Goal: Information Seeking & Learning: Check status

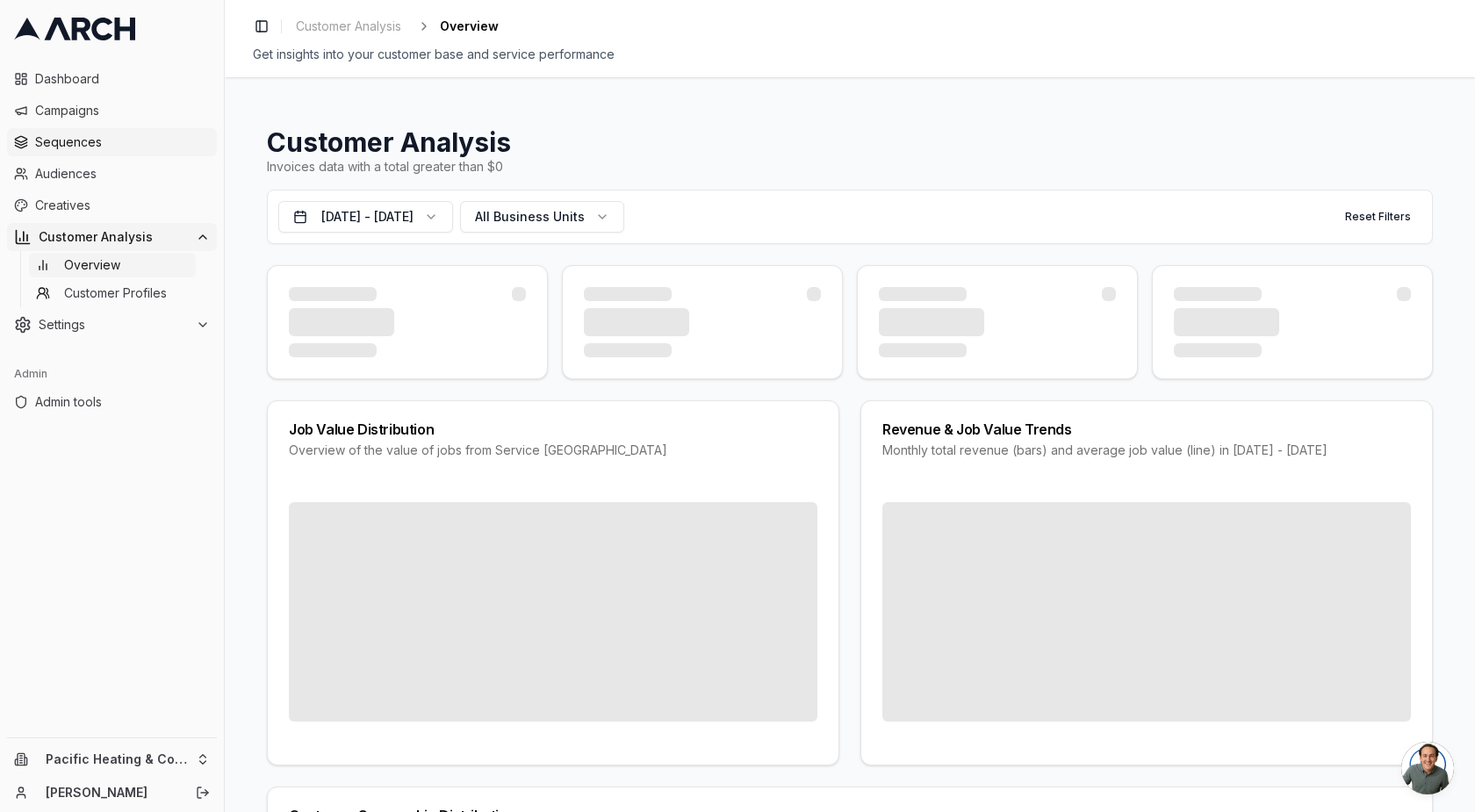
click at [81, 140] on span "Sequences" at bounding box center [122, 142] width 174 height 17
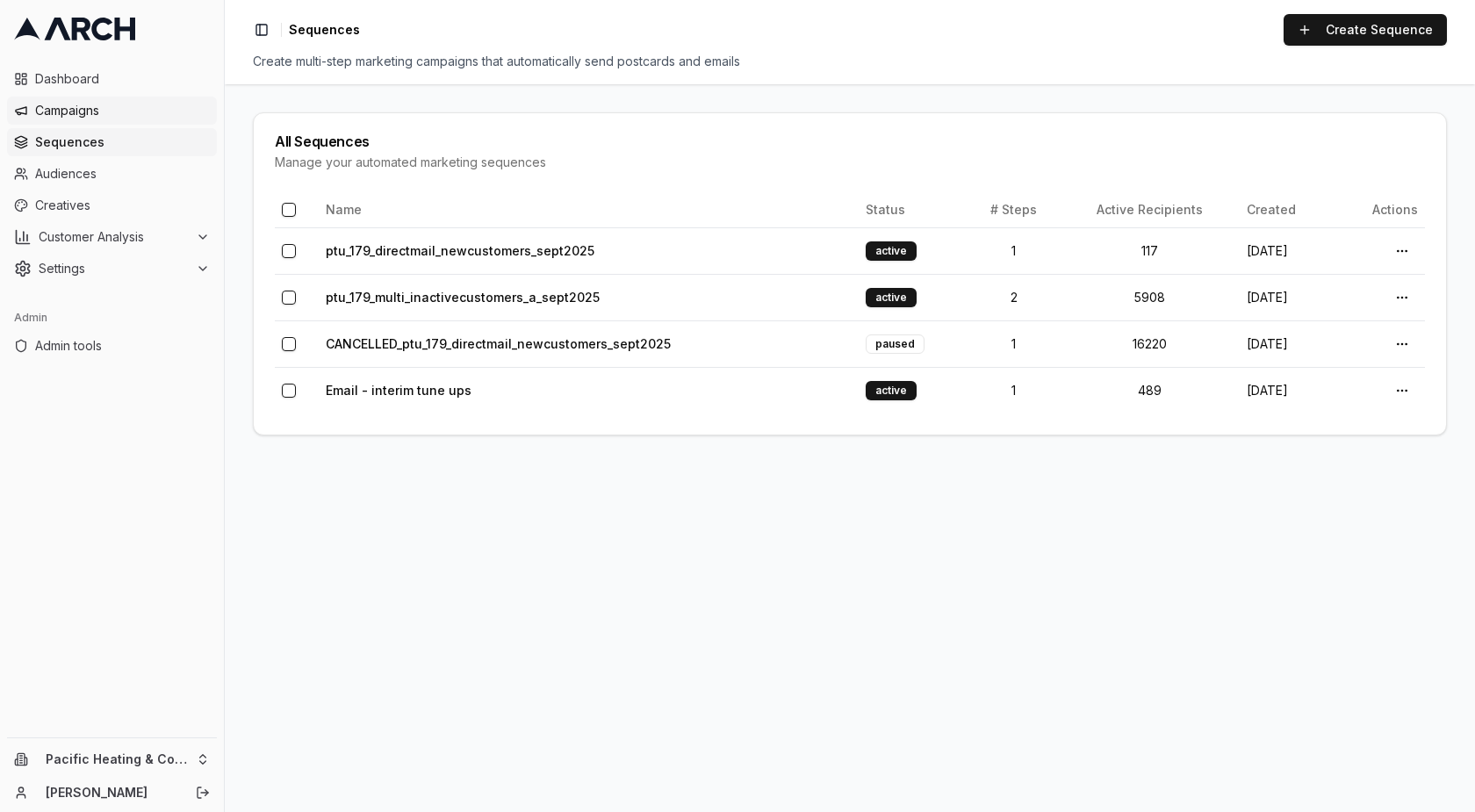
click at [80, 114] on span "Campaigns" at bounding box center [122, 110] width 174 height 17
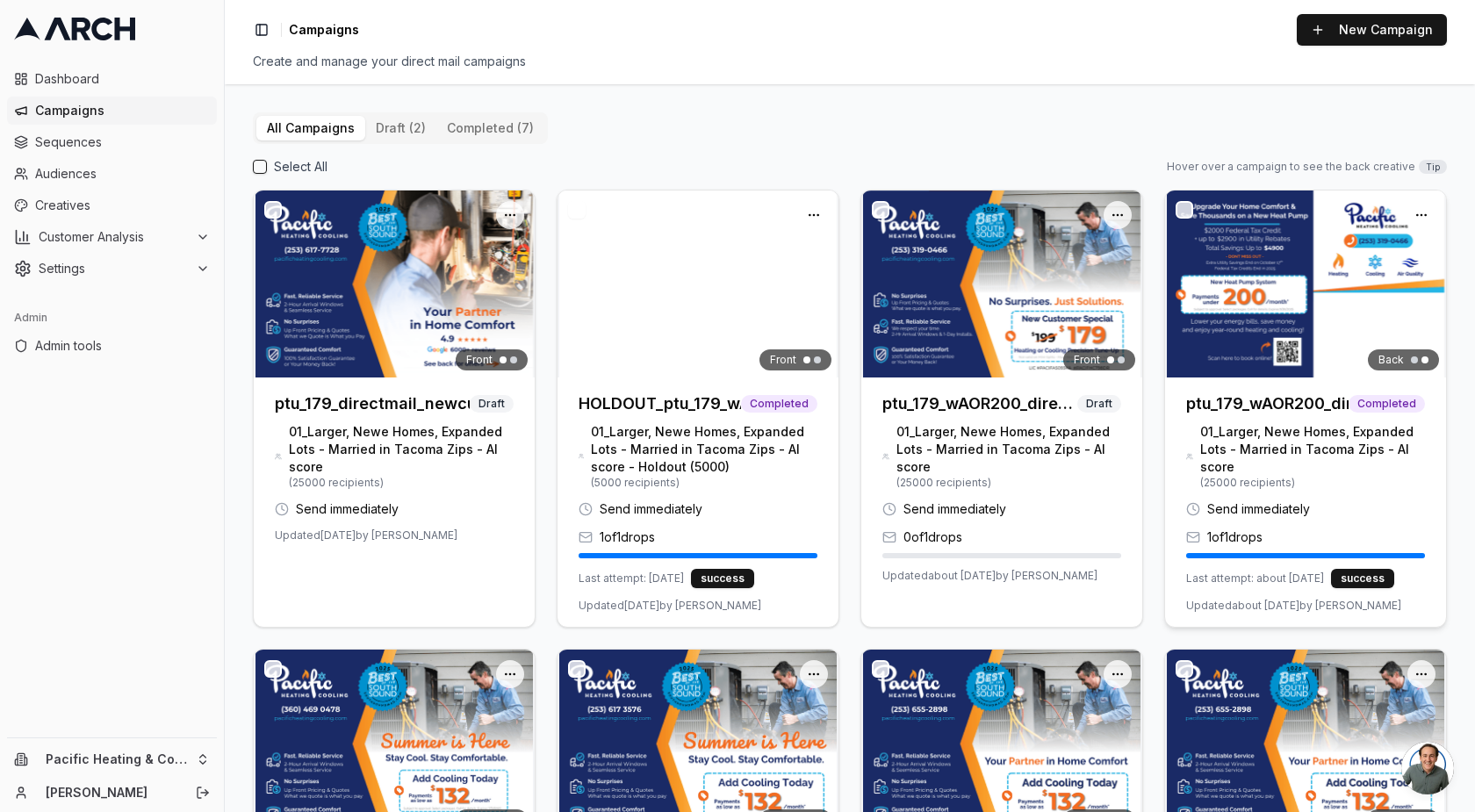
click at [1229, 402] on h3 "ptu_179_wAOR200_directmail_tacoma_sept2025" at bounding box center [1268, 404] width 163 height 24
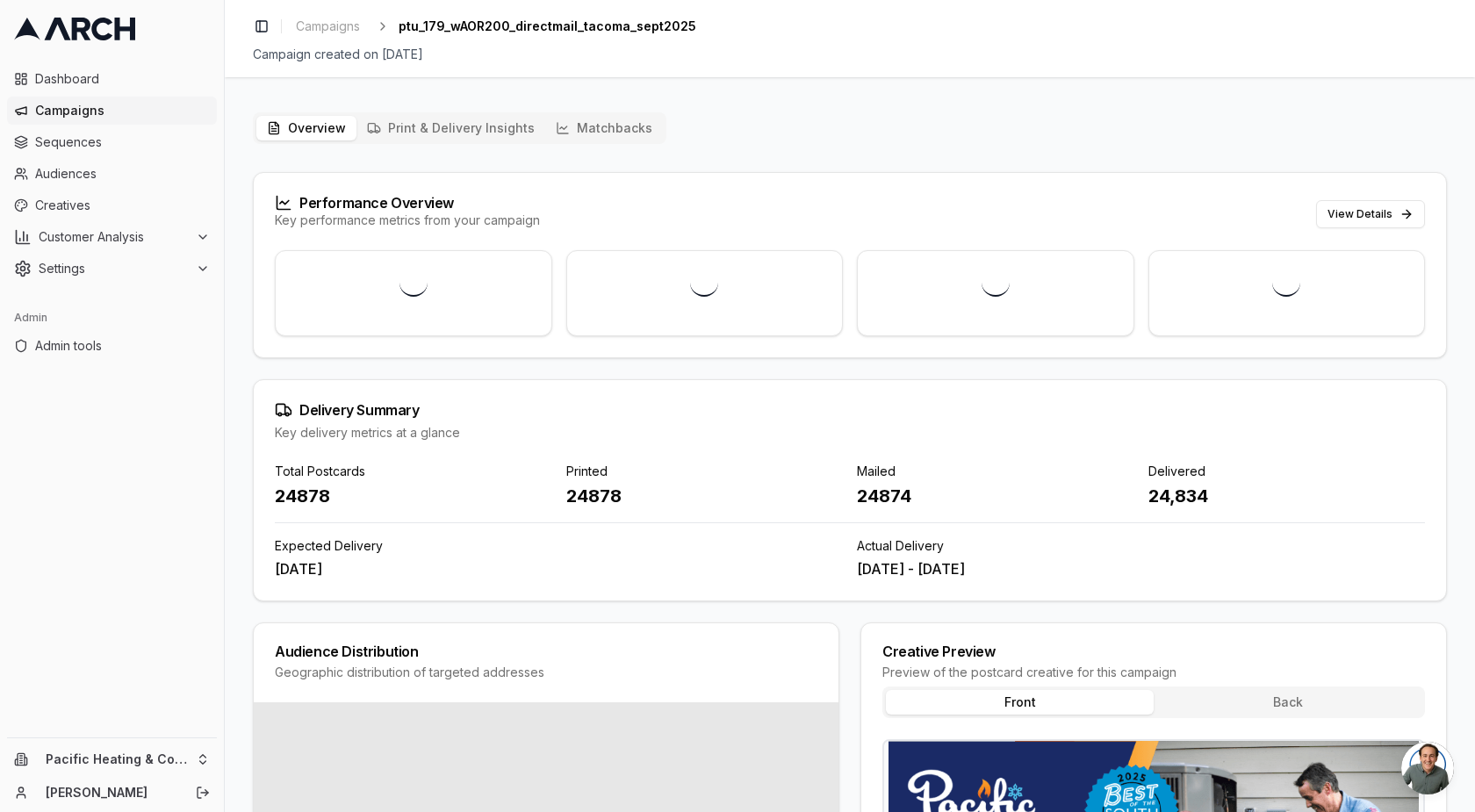
click at [592, 136] on button "Matchbacks" at bounding box center [604, 127] width 117 height 24
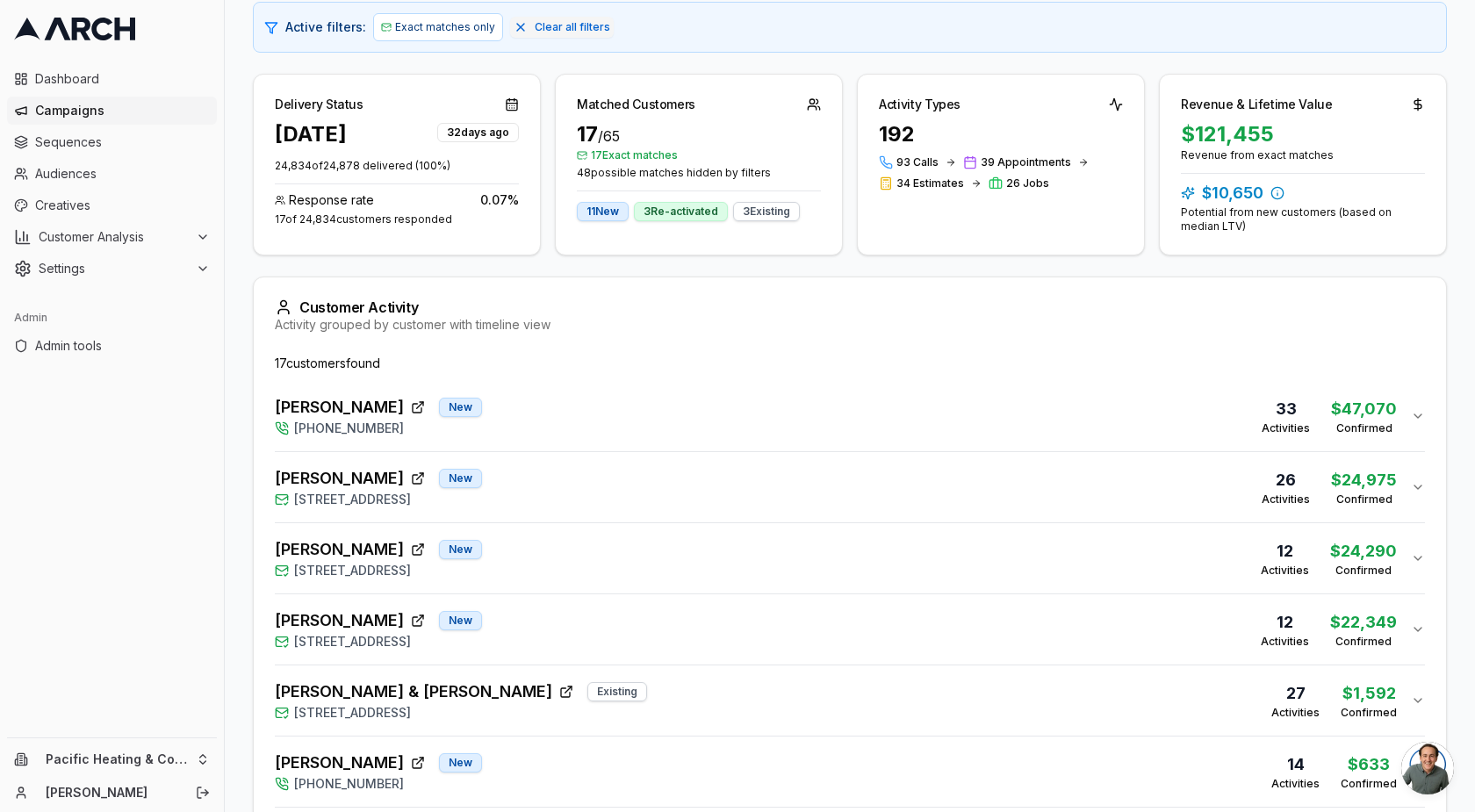
scroll to position [285, 0]
click at [1403, 418] on div "Mark Salter New (253) 319-0466 33 Activities $47,070 Confirmed" at bounding box center [843, 416] width 1136 height 42
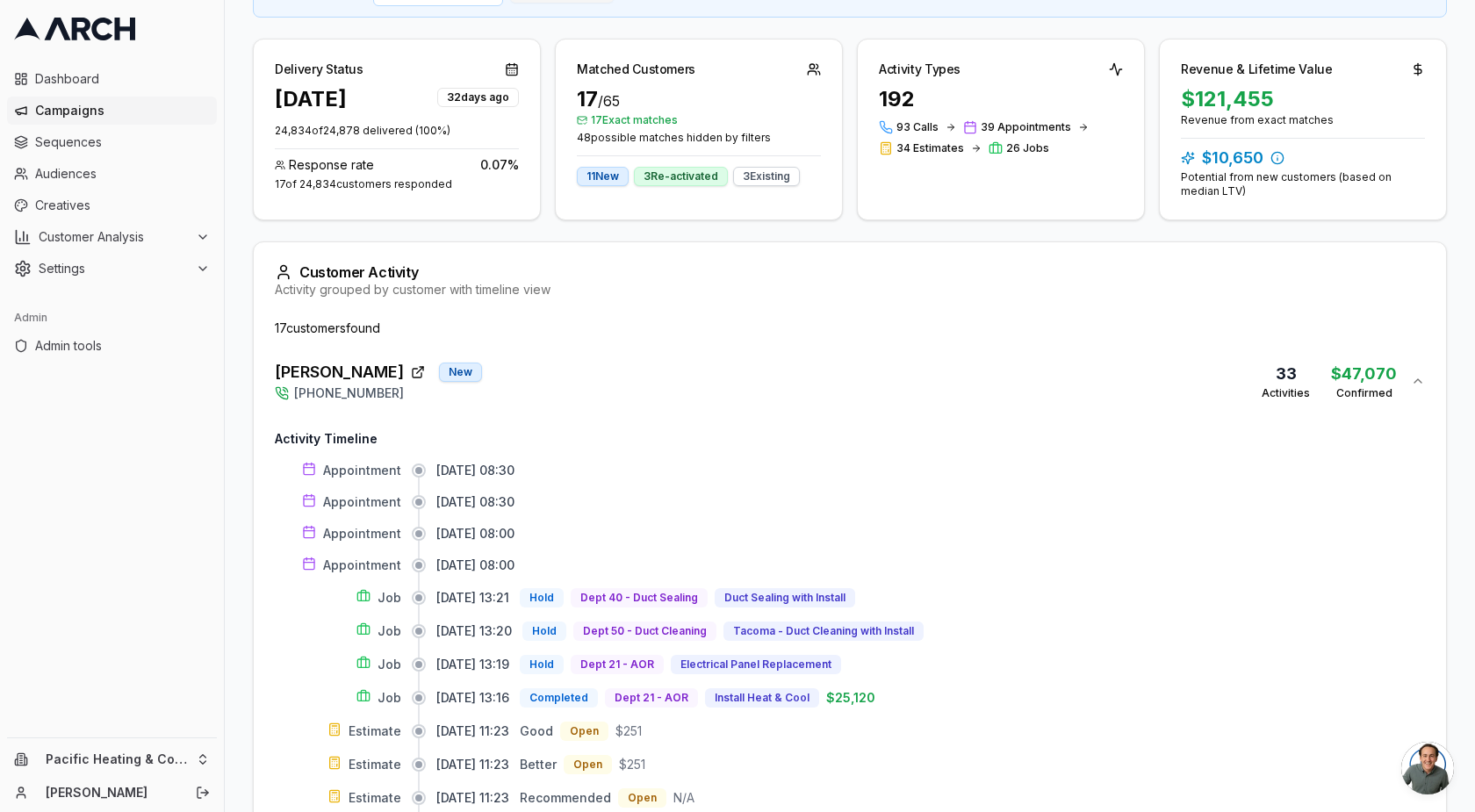
scroll to position [320, 0]
click at [1414, 380] on icon "button" at bounding box center [1418, 383] width 14 height 14
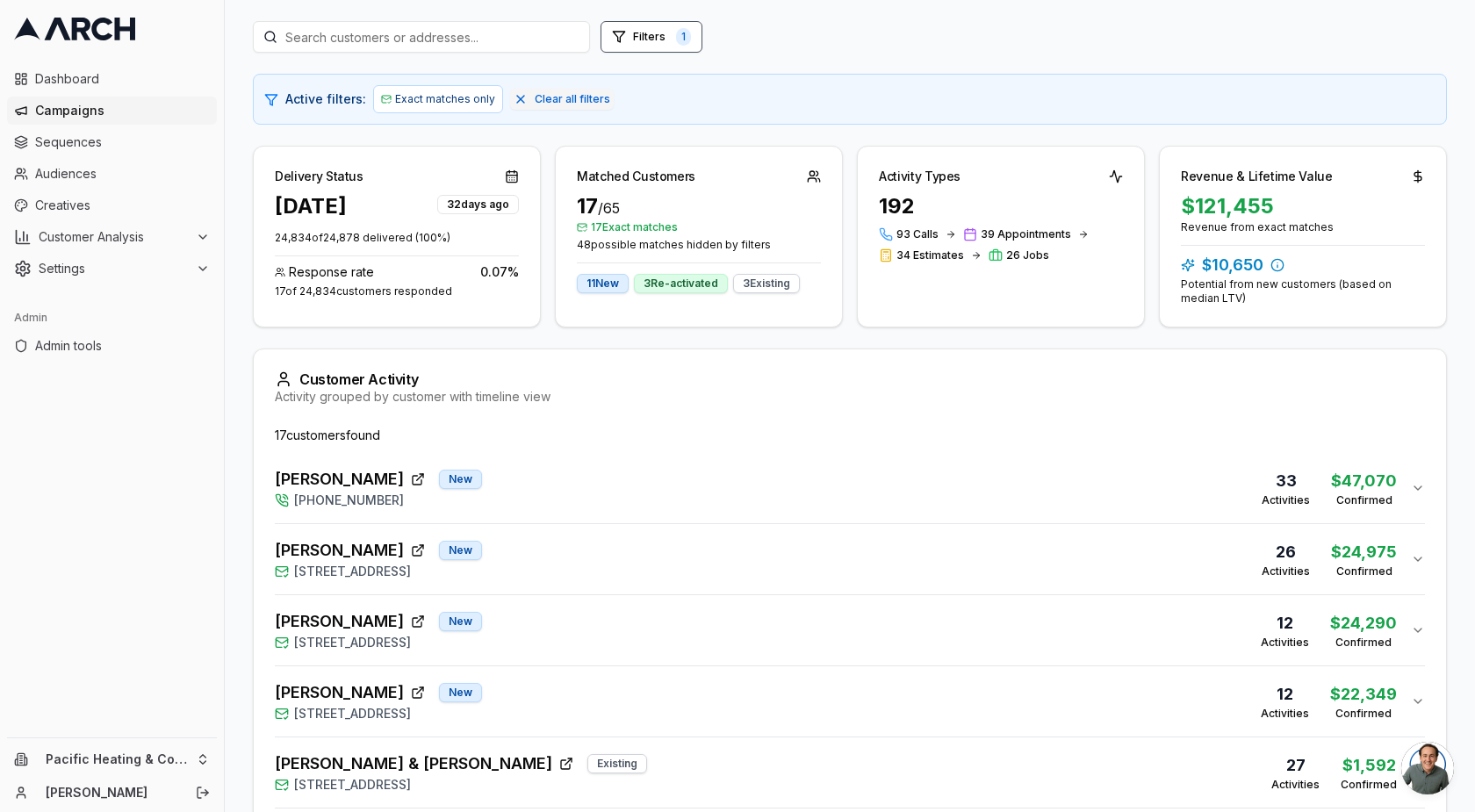
scroll to position [213, 0]
